Goal: Information Seeking & Learning: Learn about a topic

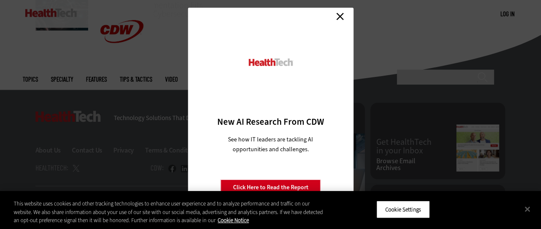
scroll to position [684, 0]
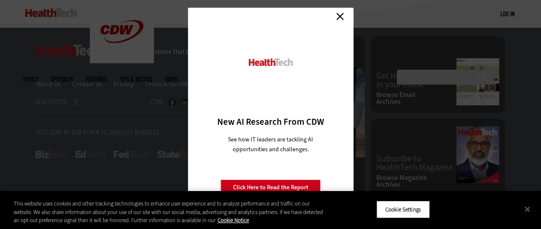
click at [338, 17] on link "Close" at bounding box center [340, 16] width 13 height 13
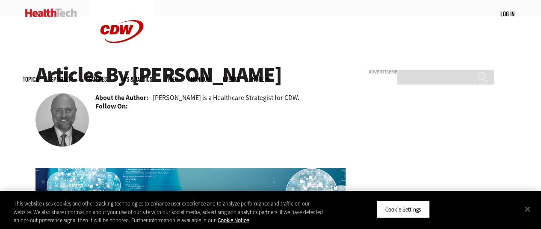
scroll to position [43, 0]
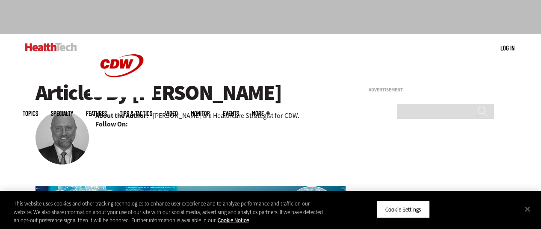
click at [187, 118] on p "[PERSON_NAME] is a Healthcare Strategist for CDW." at bounding box center [226, 115] width 147 height 9
click at [120, 121] on b "Follow On:" at bounding box center [111, 124] width 32 height 9
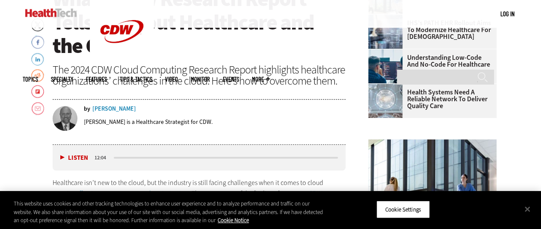
scroll to position [339, 0]
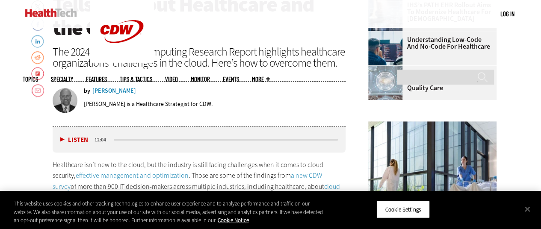
click at [116, 92] on div "[PERSON_NAME]" at bounding box center [114, 91] width 44 height 6
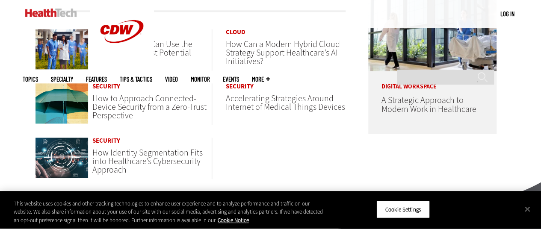
scroll to position [680, 0]
